Goal: Find contact information: Find contact information

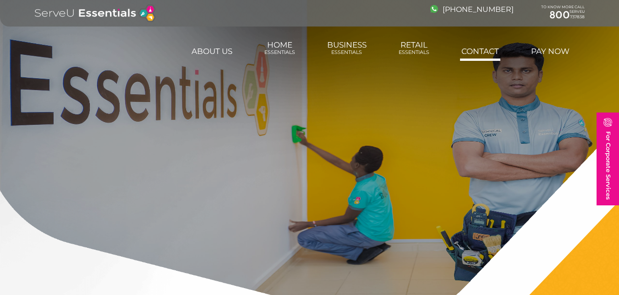
click at [478, 53] on link "Contact" at bounding box center [480, 51] width 40 height 18
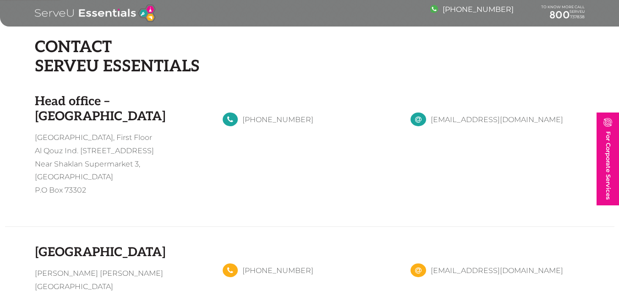
scroll to position [641, 0]
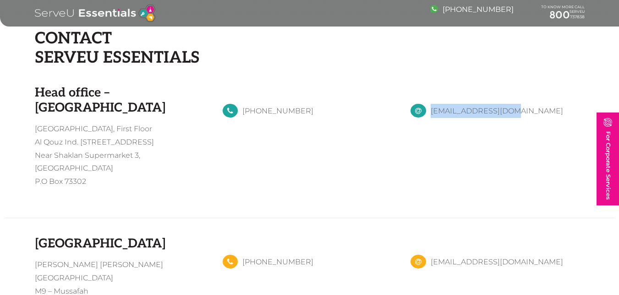
drag, startPoint x: 512, startPoint y: 112, endPoint x: 432, endPoint y: 103, distance: 80.7
click at [432, 103] on div "[EMAIL_ADDRESS][DOMAIN_NAME]" at bounding box center [498, 143] width 188 height 115
copy link "[EMAIL_ADDRESS][DOMAIN_NAME]"
